Goal: Task Accomplishment & Management: Manage account settings

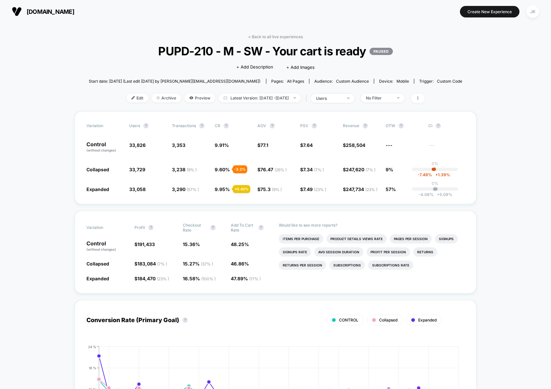
click at [293, 38] on link "< Back to all live experiences" at bounding box center [275, 36] width 55 height 5
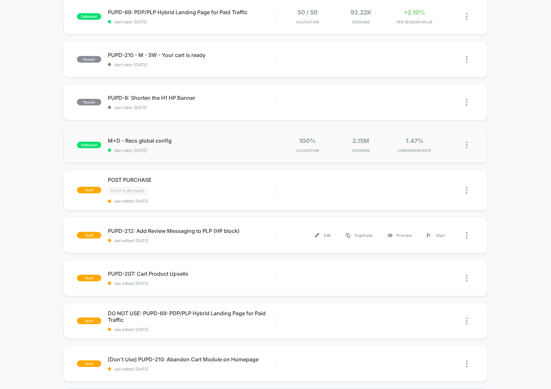
scroll to position [168, 0]
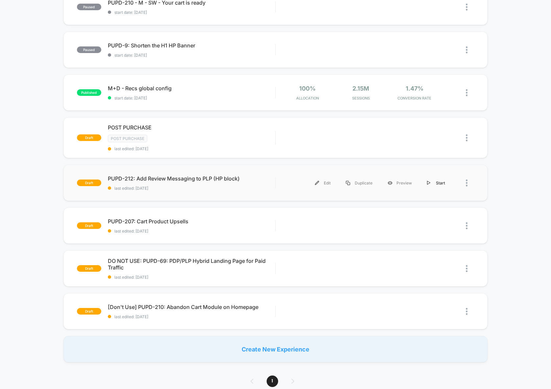
click at [433, 183] on div "Start" at bounding box center [436, 182] width 33 height 15
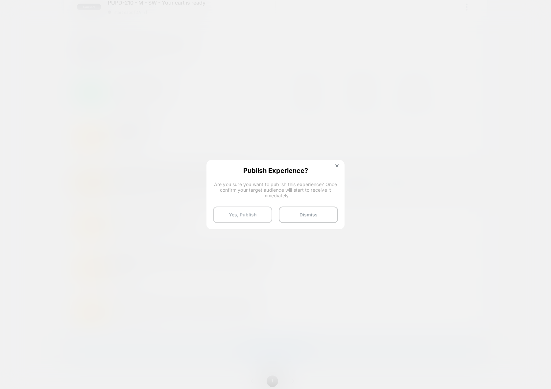
click at [256, 217] on button "Yes, Publish" at bounding box center [242, 214] width 59 height 16
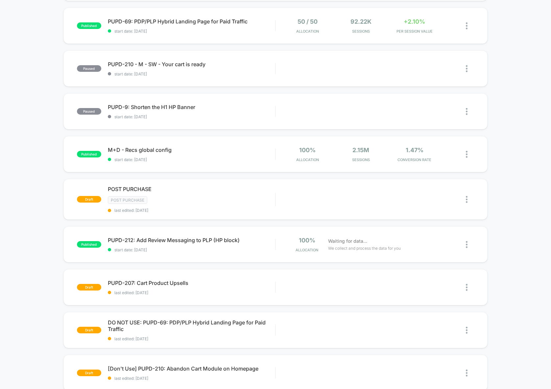
scroll to position [112, 0]
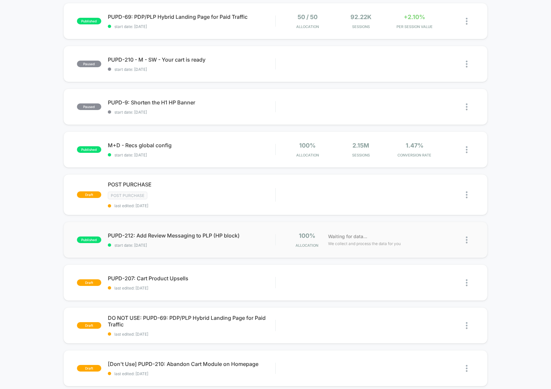
click at [244, 252] on div "published PUPD-212: Add Review Messaging to PLP (HP block) start date: [DATE] 1…" at bounding box center [276, 239] width 425 height 36
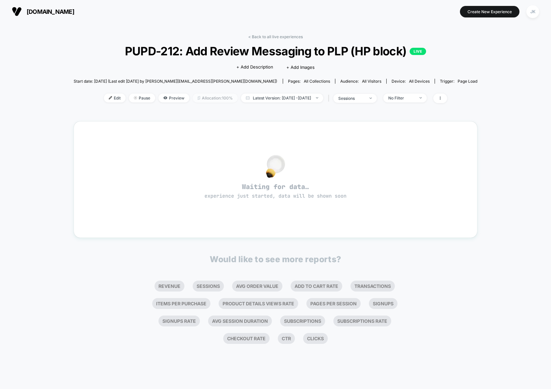
click at [205, 100] on span "Allocation: 100%" at bounding box center [215, 97] width 45 height 9
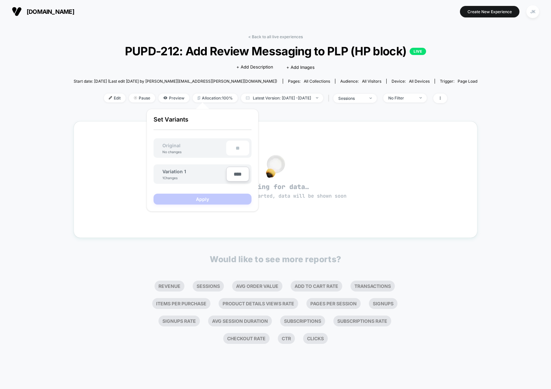
click at [236, 174] on input "****" at bounding box center [237, 173] width 23 height 15
type input "***"
type input "**"
type input "***"
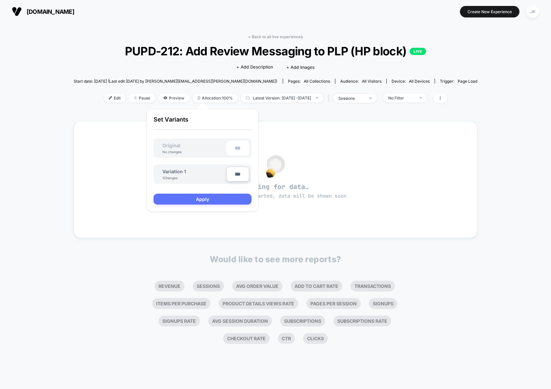
click at [213, 196] on button "Apply" at bounding box center [203, 198] width 98 height 11
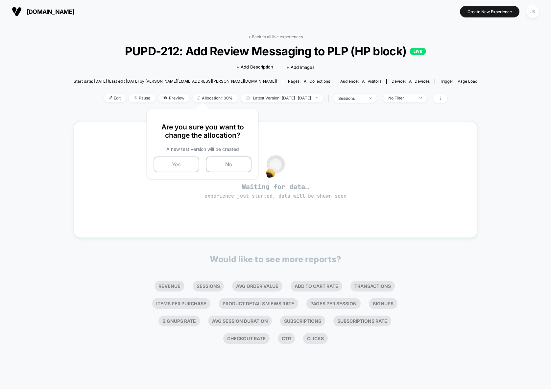
click at [183, 170] on button "Yes" at bounding box center [177, 164] width 46 height 16
click at [301, 95] on span "Latest Version: [DATE] - [DATE]" at bounding box center [281, 97] width 82 height 9
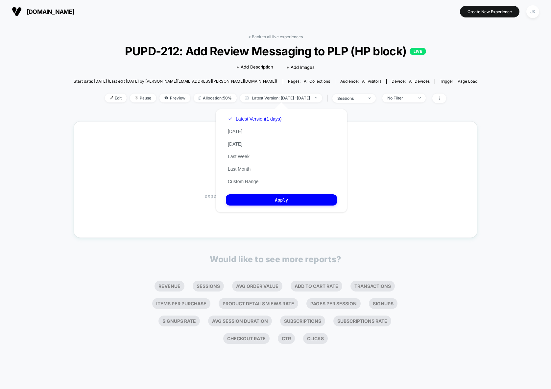
click at [59, 155] on div "< Back to all live experiences PUPD-212: Add Review Messaging to PLP (HP block)…" at bounding box center [275, 206] width 551 height 366
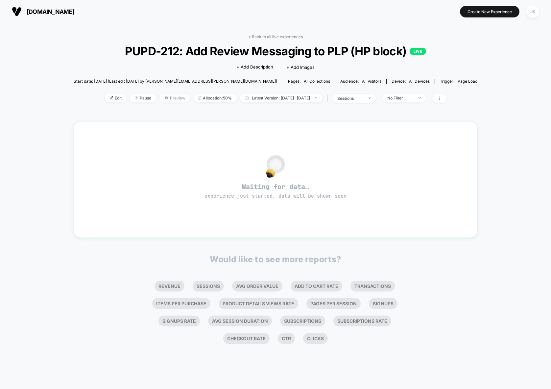
click at [168, 101] on span "Preview" at bounding box center [175, 97] width 31 height 9
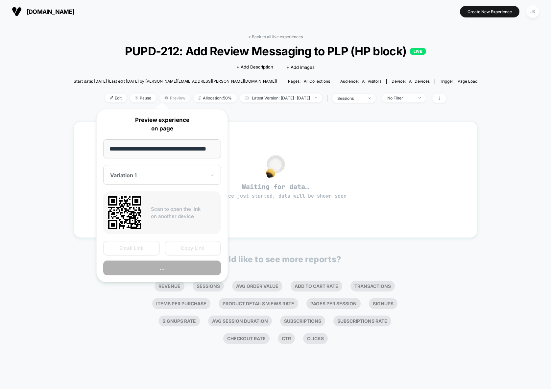
scroll to position [0, 8]
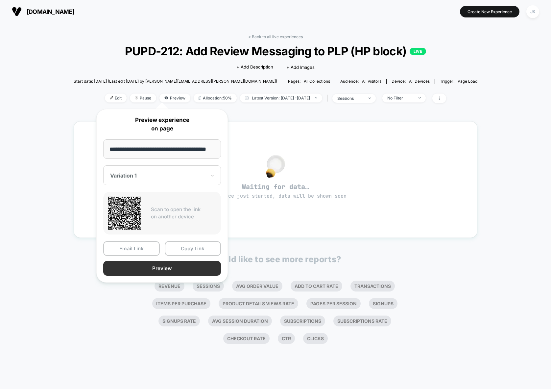
click at [179, 270] on button "Preview" at bounding box center [162, 268] width 118 height 15
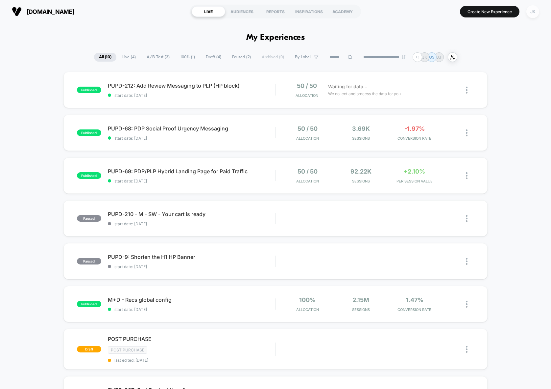
click at [529, 10] on div "JK" at bounding box center [533, 11] width 13 height 13
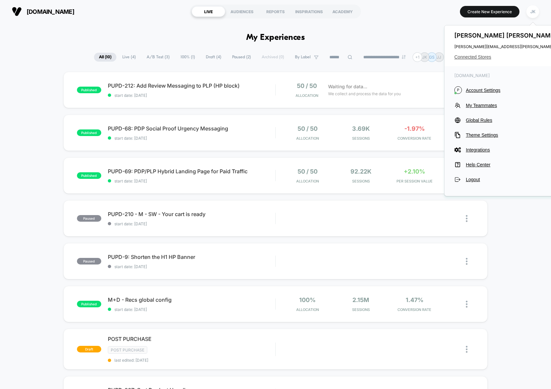
click at [467, 56] on span "Connected Stores" at bounding box center [520, 56] width 131 height 5
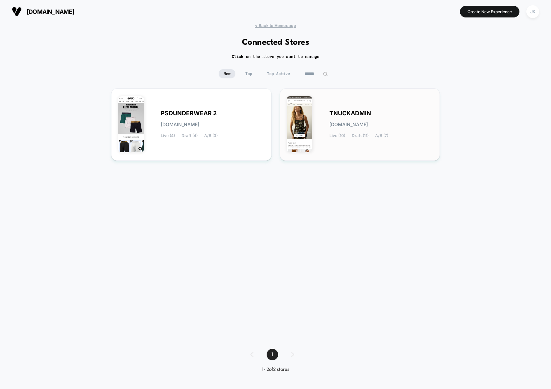
click at [398, 116] on div "TNUCKADMIN tnuckadmin.myshopify.com Live (10) Draft (11) A/B (7)" at bounding box center [382, 124] width 104 height 27
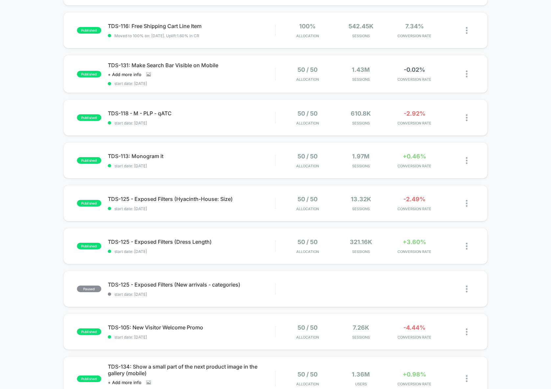
scroll to position [104, 0]
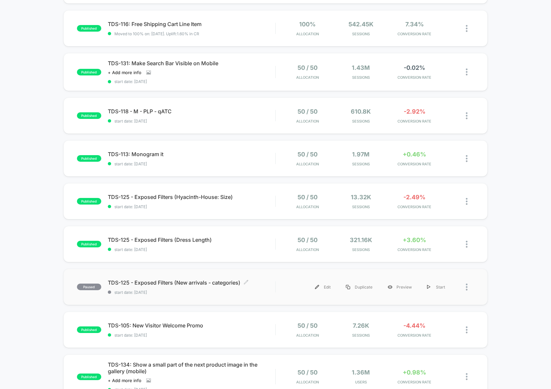
click at [180, 294] on span "start date: 9/16/2025" at bounding box center [192, 292] width 168 height 5
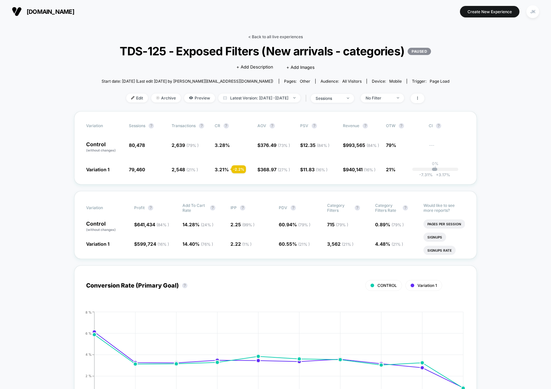
click at [282, 37] on link "< Back to all live experiences" at bounding box center [275, 36] width 55 height 5
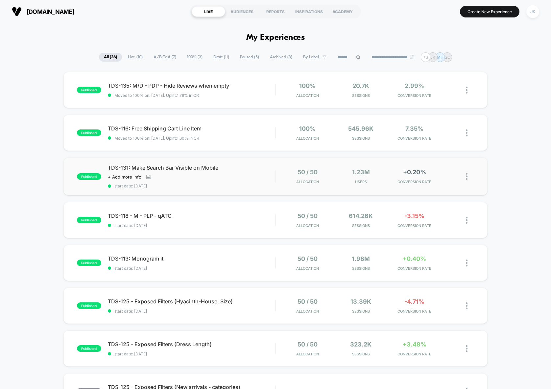
click at [255, 189] on div "published TDS-131: Make Search Bar Visible on Mobile Click to view images Click…" at bounding box center [276, 176] width 425 height 38
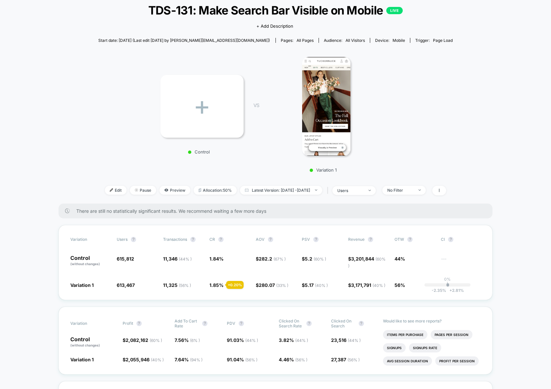
scroll to position [116, 0]
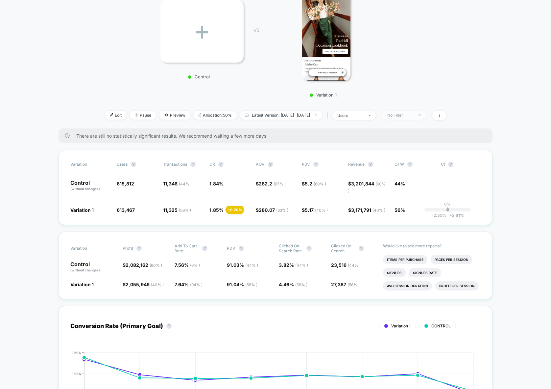
click at [418, 119] on span "No Filter" at bounding box center [404, 115] width 43 height 9
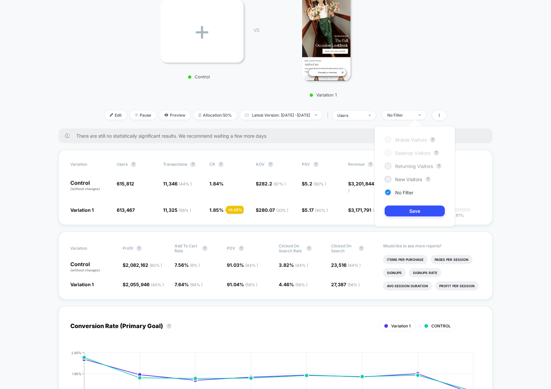
click at [406, 168] on span "Returning Visitors" at bounding box center [415, 166] width 38 height 6
click at [408, 212] on button "Save" at bounding box center [415, 210] width 60 height 11
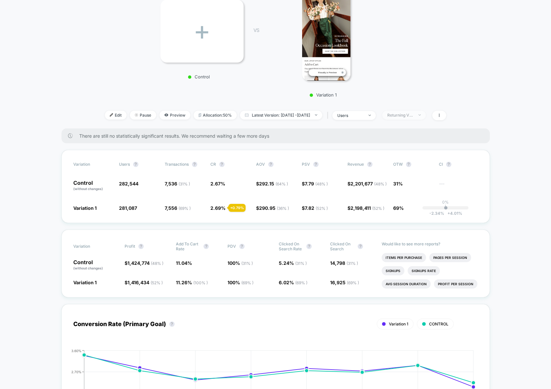
click at [412, 115] on div "Returning Visitors" at bounding box center [401, 115] width 26 height 5
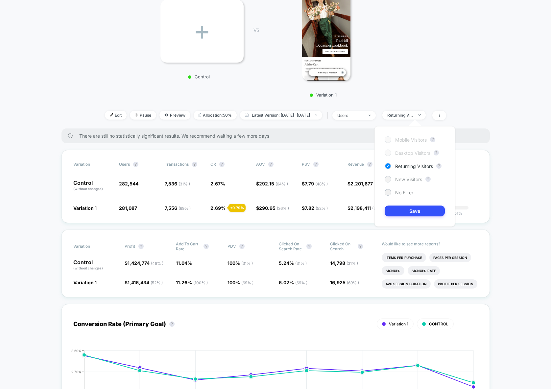
click at [405, 177] on span "New Visitors" at bounding box center [409, 179] width 27 height 6
click at [406, 212] on button "Save" at bounding box center [415, 210] width 60 height 11
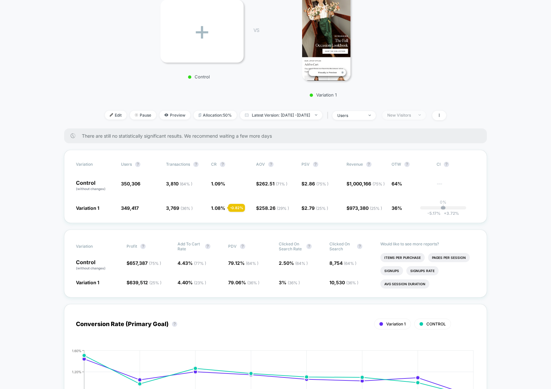
click at [426, 114] on span "New Visitors" at bounding box center [404, 115] width 43 height 9
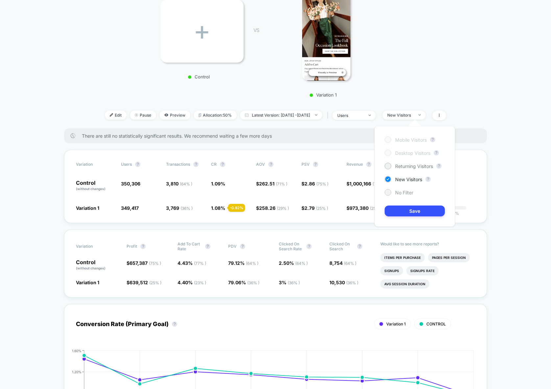
click at [404, 192] on span "No Filter" at bounding box center [405, 193] width 18 height 6
click at [412, 213] on button "Save" at bounding box center [415, 210] width 60 height 11
